Goal: Book appointment/travel/reservation

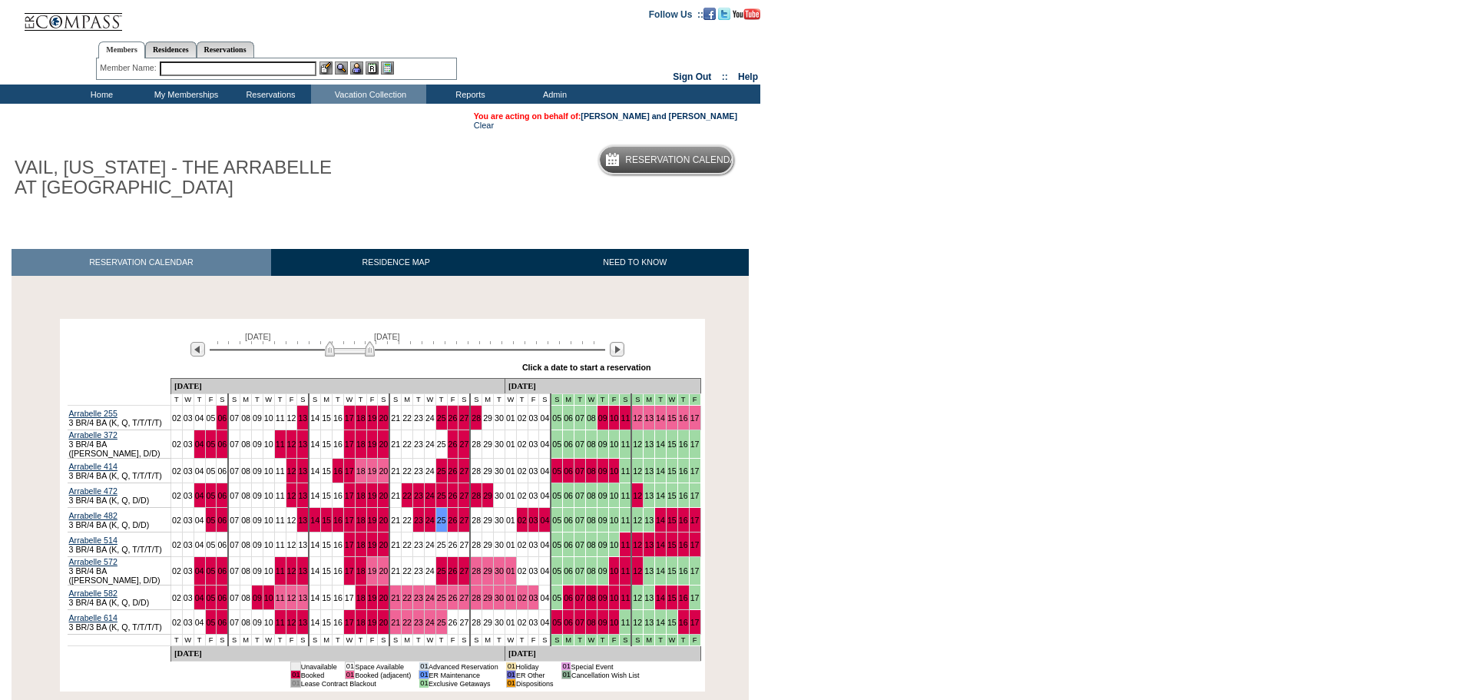
scroll to position [114, 0]
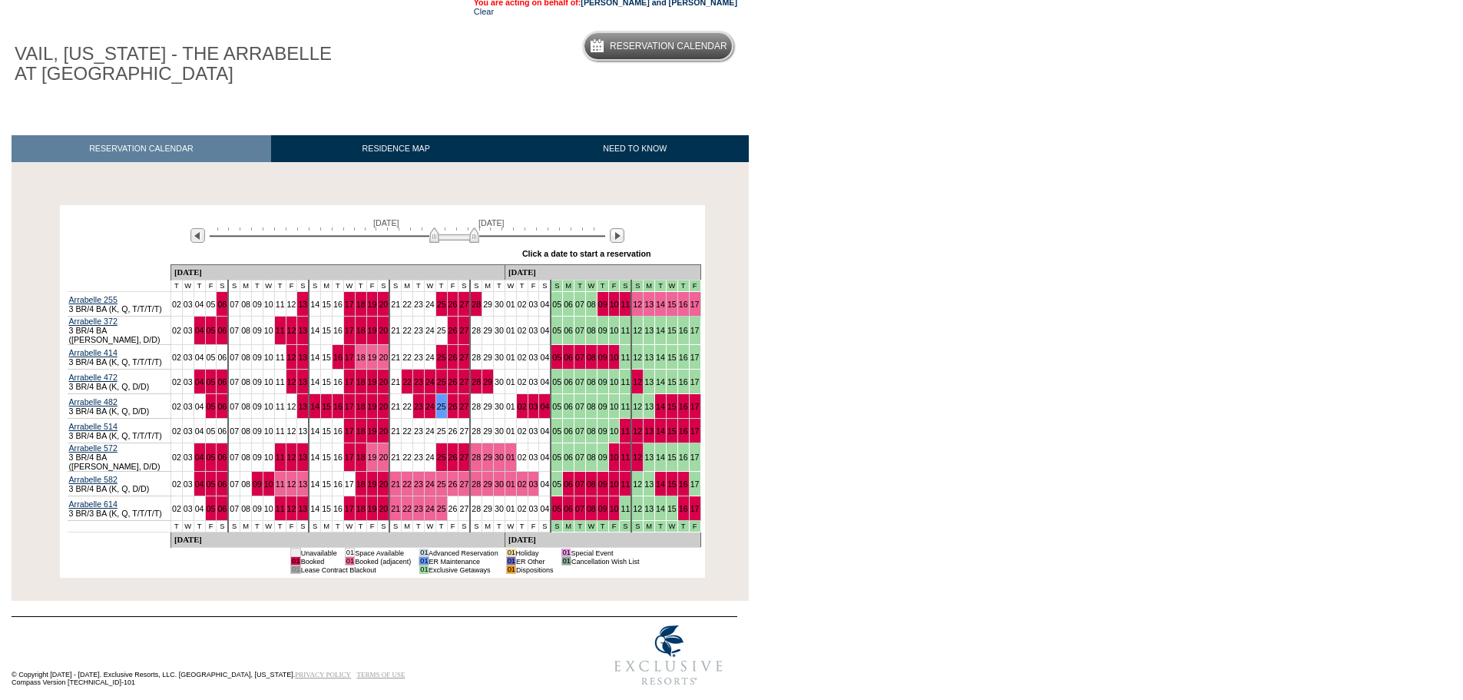
drag, startPoint x: 372, startPoint y: 236, endPoint x: 500, endPoint y: 245, distance: 128.6
click at [479, 243] on img at bounding box center [454, 234] width 50 height 15
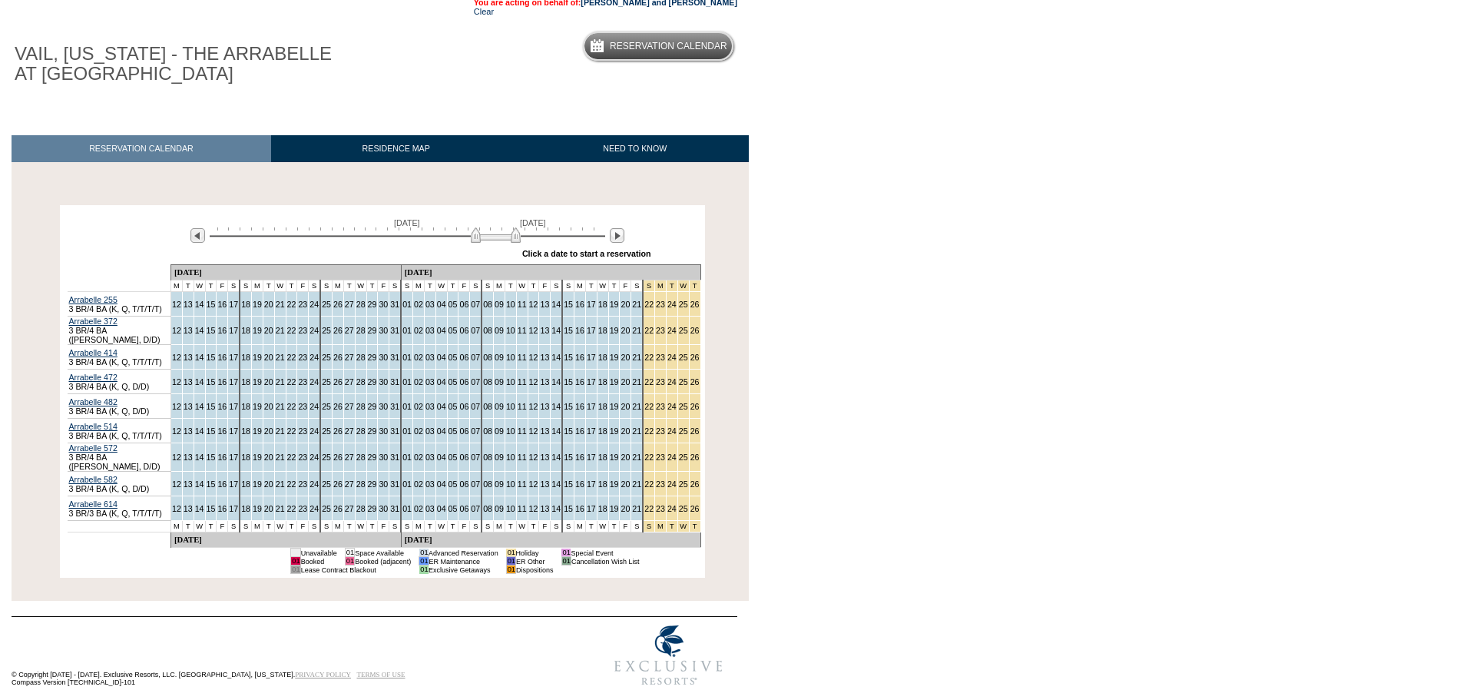
drag, startPoint x: 500, startPoint y: 245, endPoint x: 521, endPoint y: 243, distance: 20.8
click at [521, 243] on img at bounding box center [496, 234] width 50 height 15
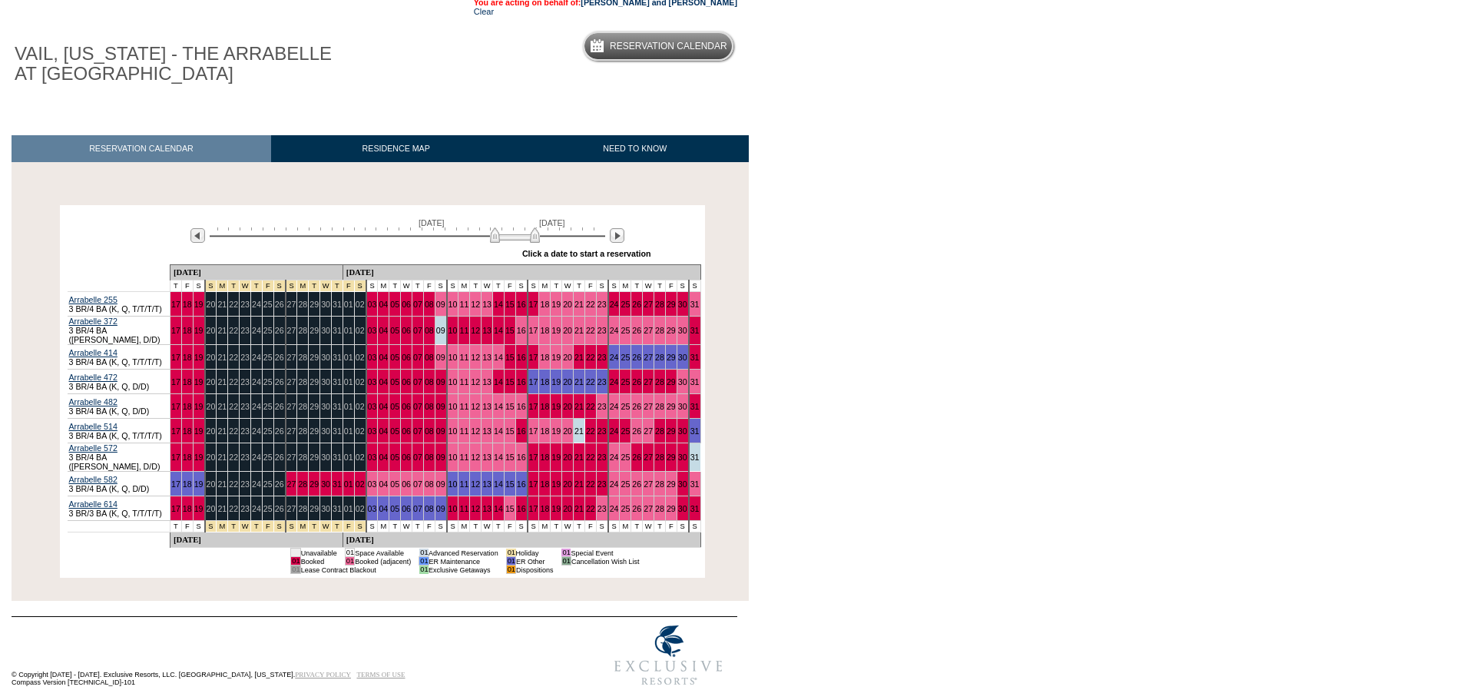
drag, startPoint x: 518, startPoint y: 243, endPoint x: 535, endPoint y: 243, distance: 17.7
click at [535, 243] on img at bounding box center [515, 234] width 50 height 15
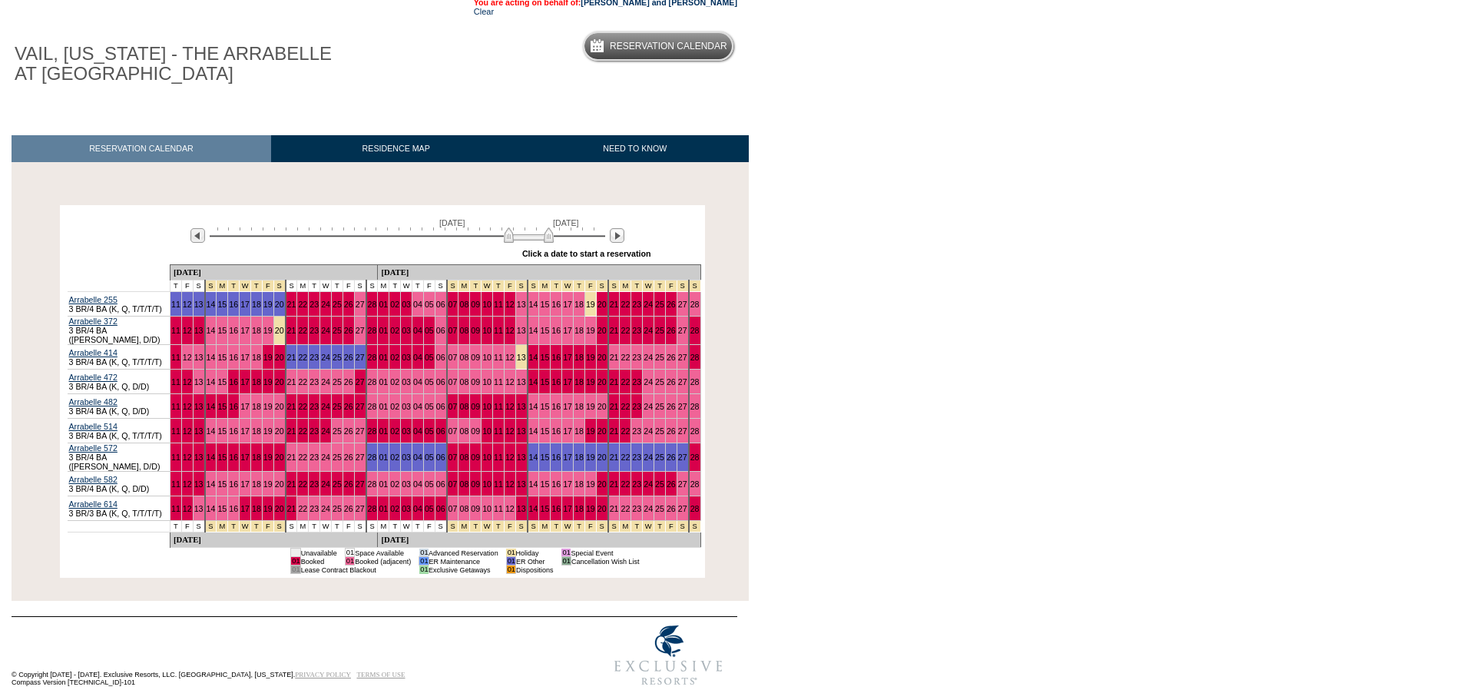
drag, startPoint x: 535, startPoint y: 239, endPoint x: 548, endPoint y: 239, distance: 12.3
click at [548, 239] on img at bounding box center [529, 234] width 50 height 15
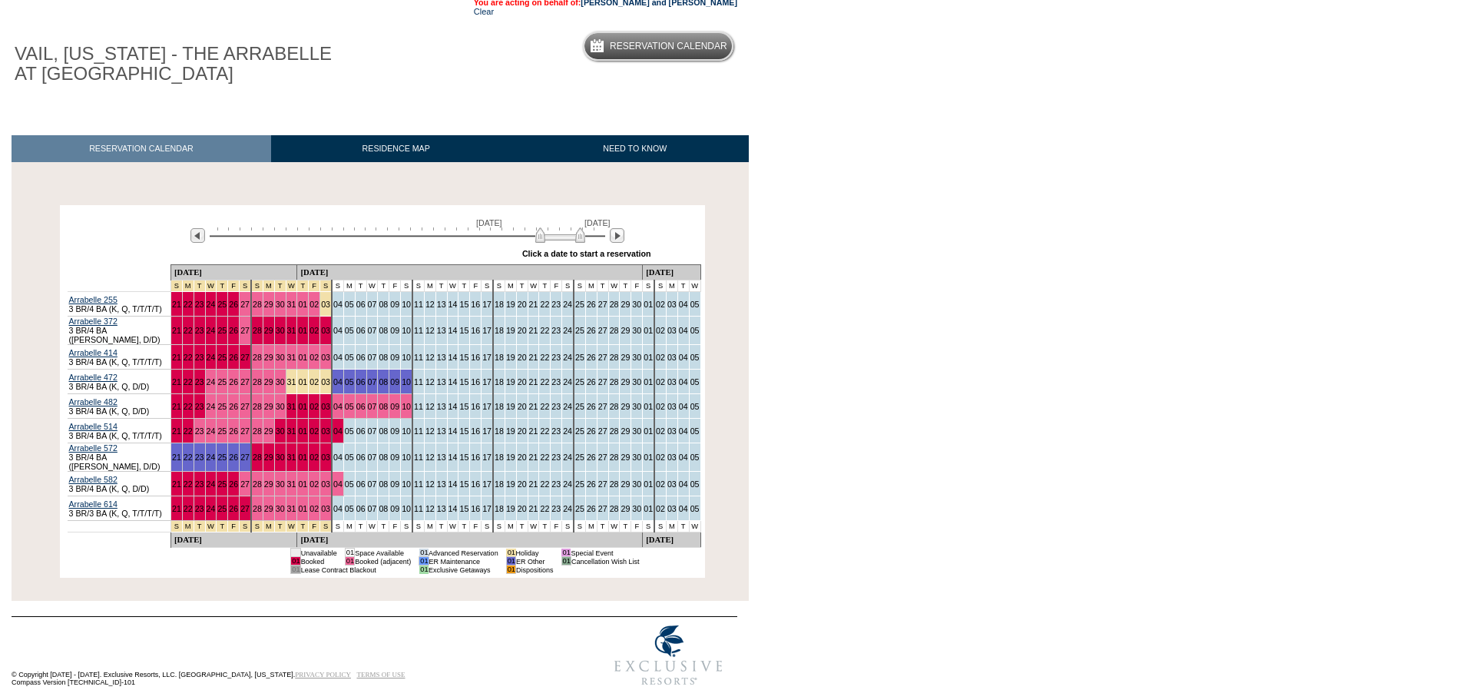
drag, startPoint x: 548, startPoint y: 239, endPoint x: 583, endPoint y: 241, distance: 35.4
click at [583, 241] on img at bounding box center [560, 234] width 50 height 15
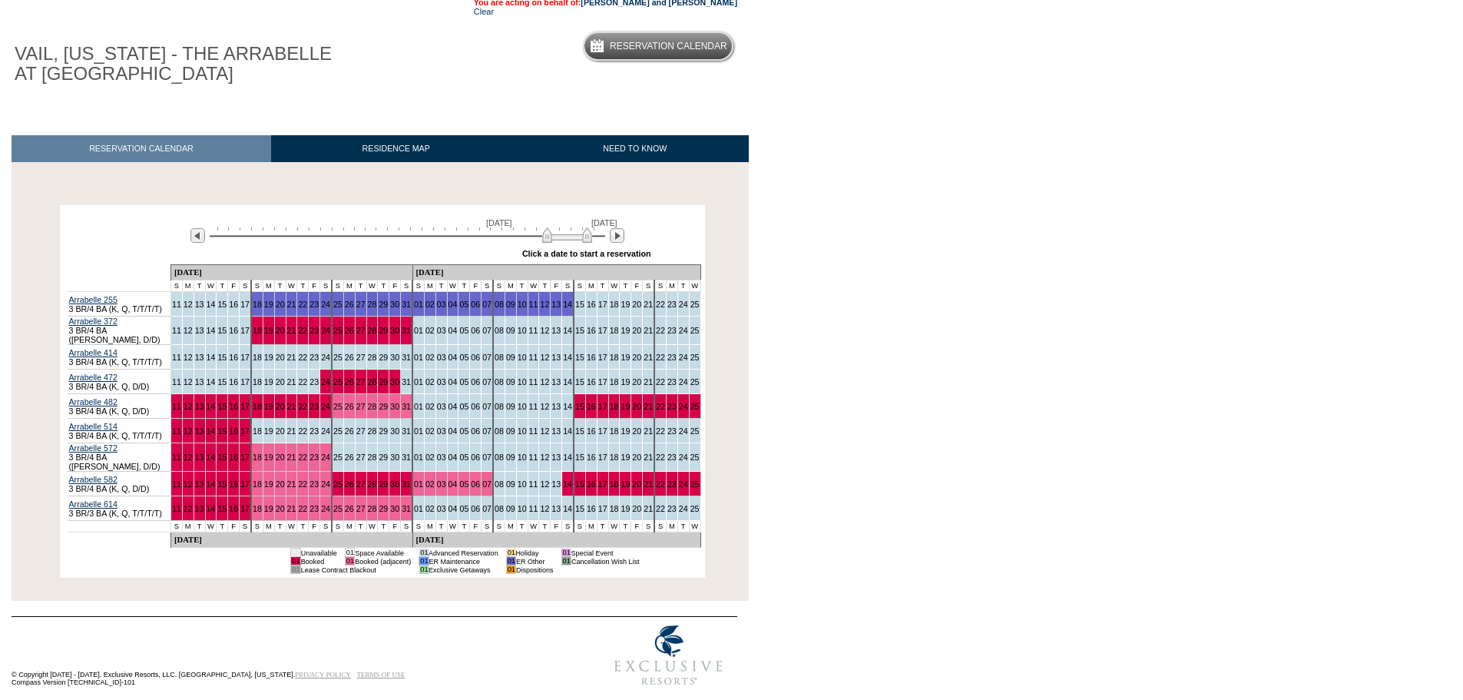
click at [590, 237] on img at bounding box center [567, 234] width 50 height 15
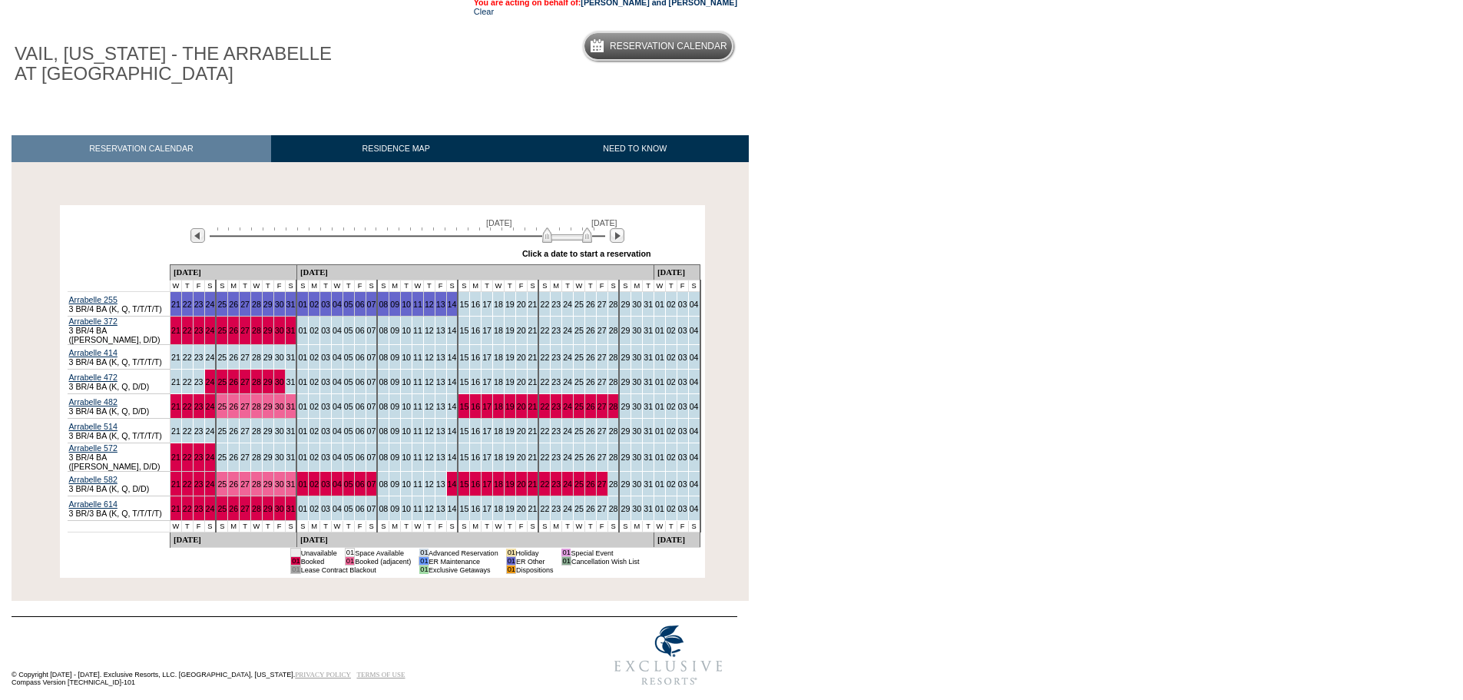
click at [119, 245] on div "[DATE] [DATE] » Apply these dates to all the calendars on this page Click a dat…" at bounding box center [382, 236] width 637 height 55
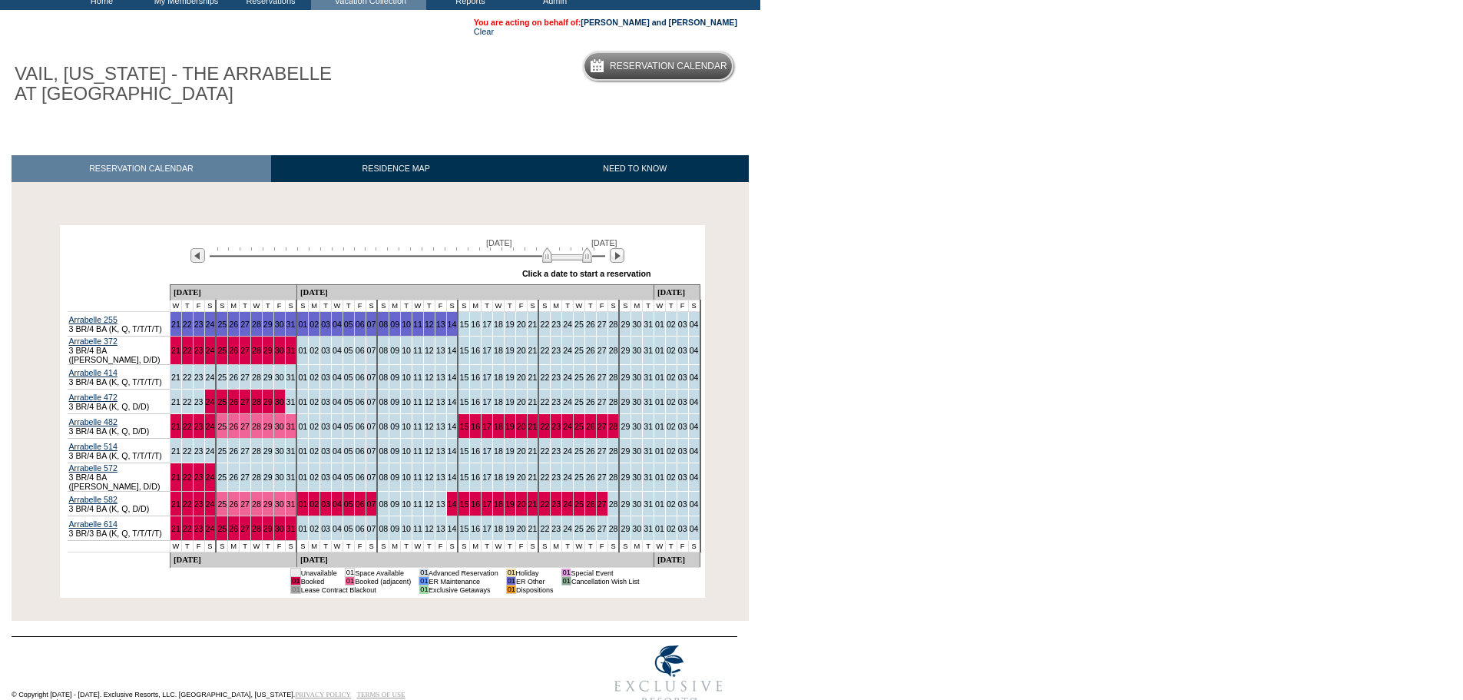
scroll to position [92, 0]
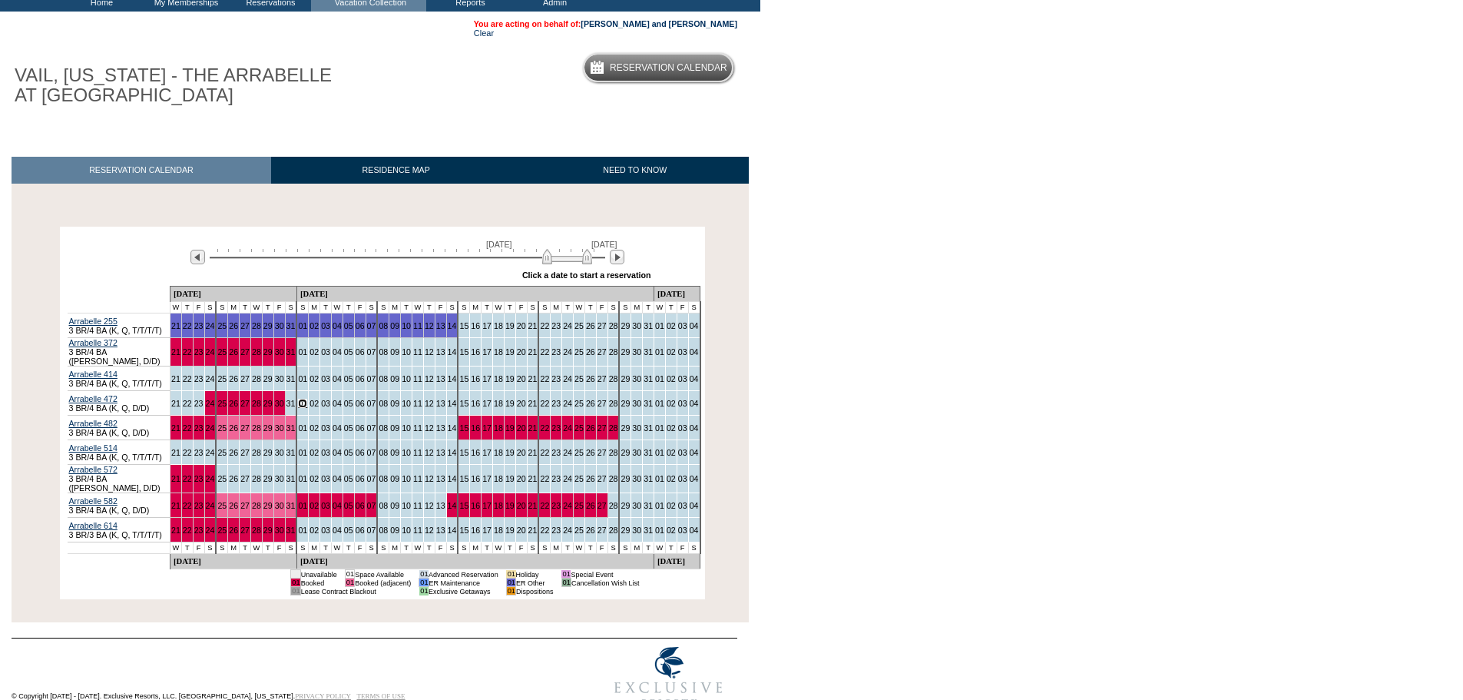
click at [298, 405] on link "01" at bounding box center [302, 403] width 9 height 9
